Goal: Check status

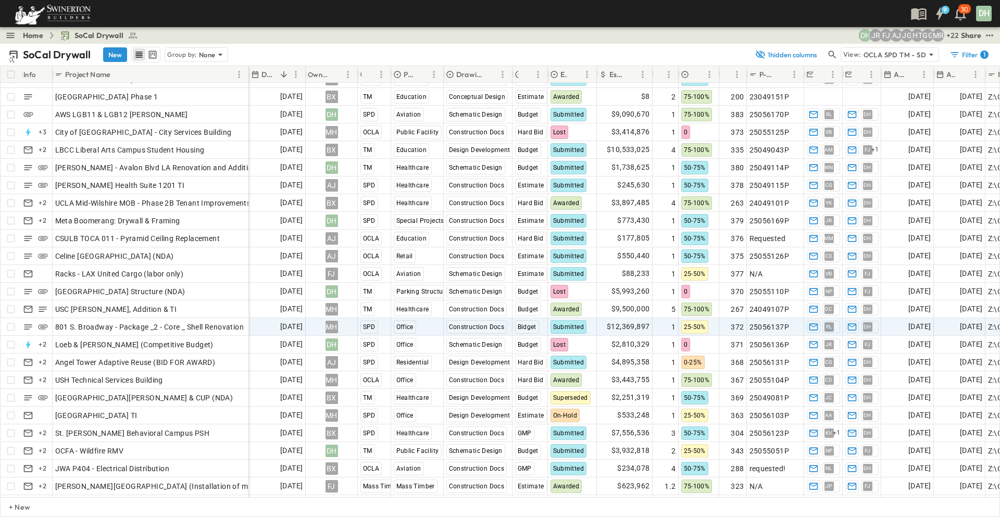
scroll to position [208, 0]
